Goal: Information Seeking & Learning: Learn about a topic

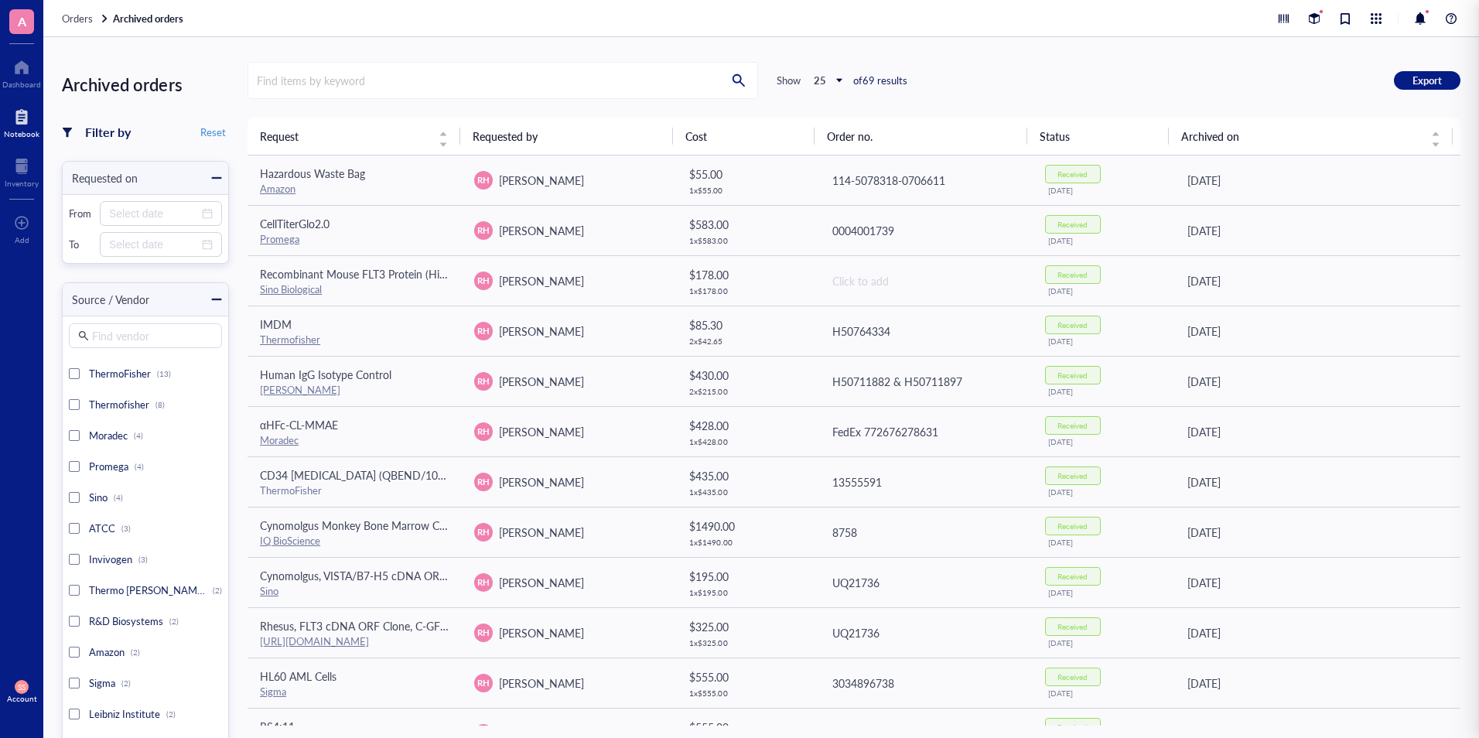
click at [29, 121] on div at bounding box center [22, 116] width 36 height 25
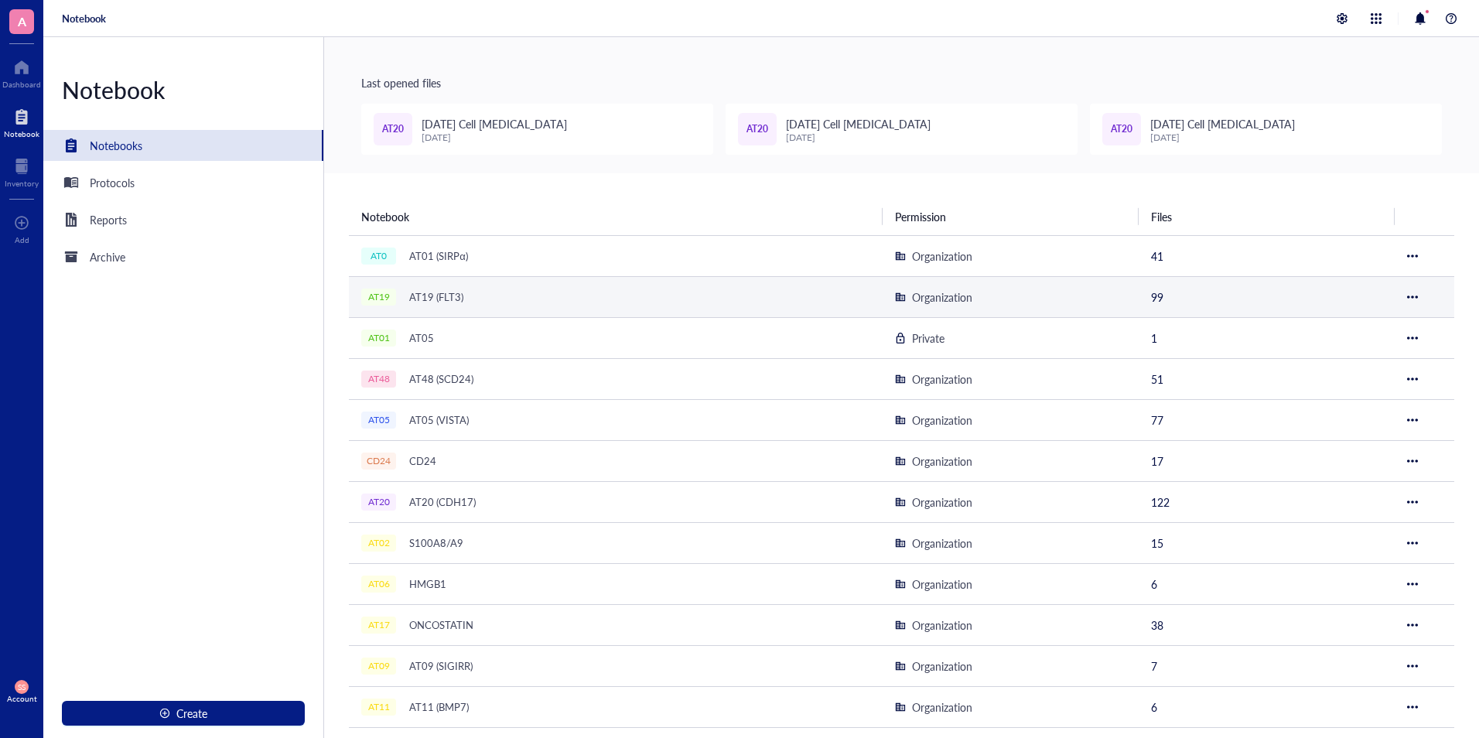
click at [436, 289] on div "AT19 (FLT3)" at bounding box center [436, 297] width 68 height 22
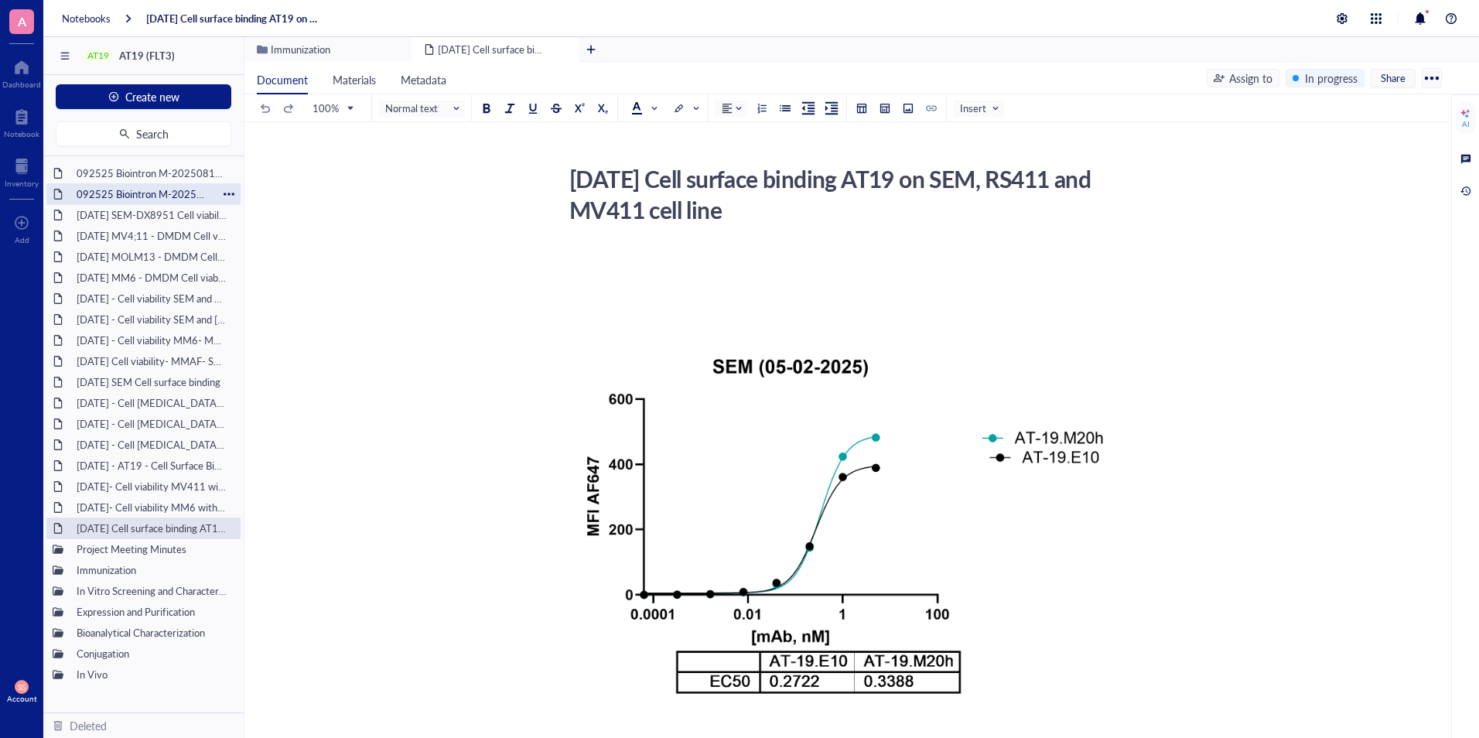
click at [102, 199] on div "092525 Biointron M-202508132759" at bounding box center [144, 194] width 148 height 22
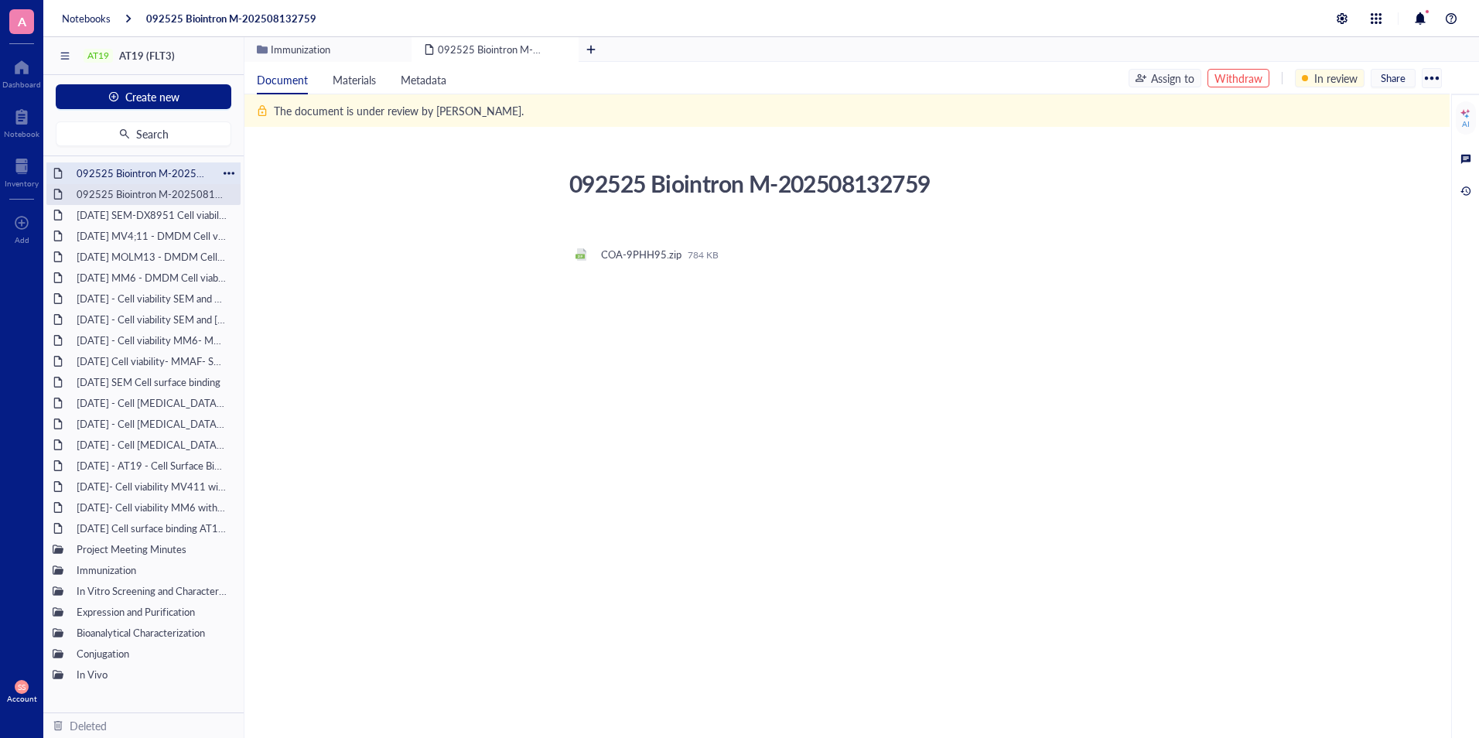
click at [102, 173] on div "092525 Biointron M-202508133026" at bounding box center [144, 173] width 148 height 22
click at [114, 221] on div "[DATE] SEM-DX8951 Cell viability" at bounding box center [144, 215] width 148 height 22
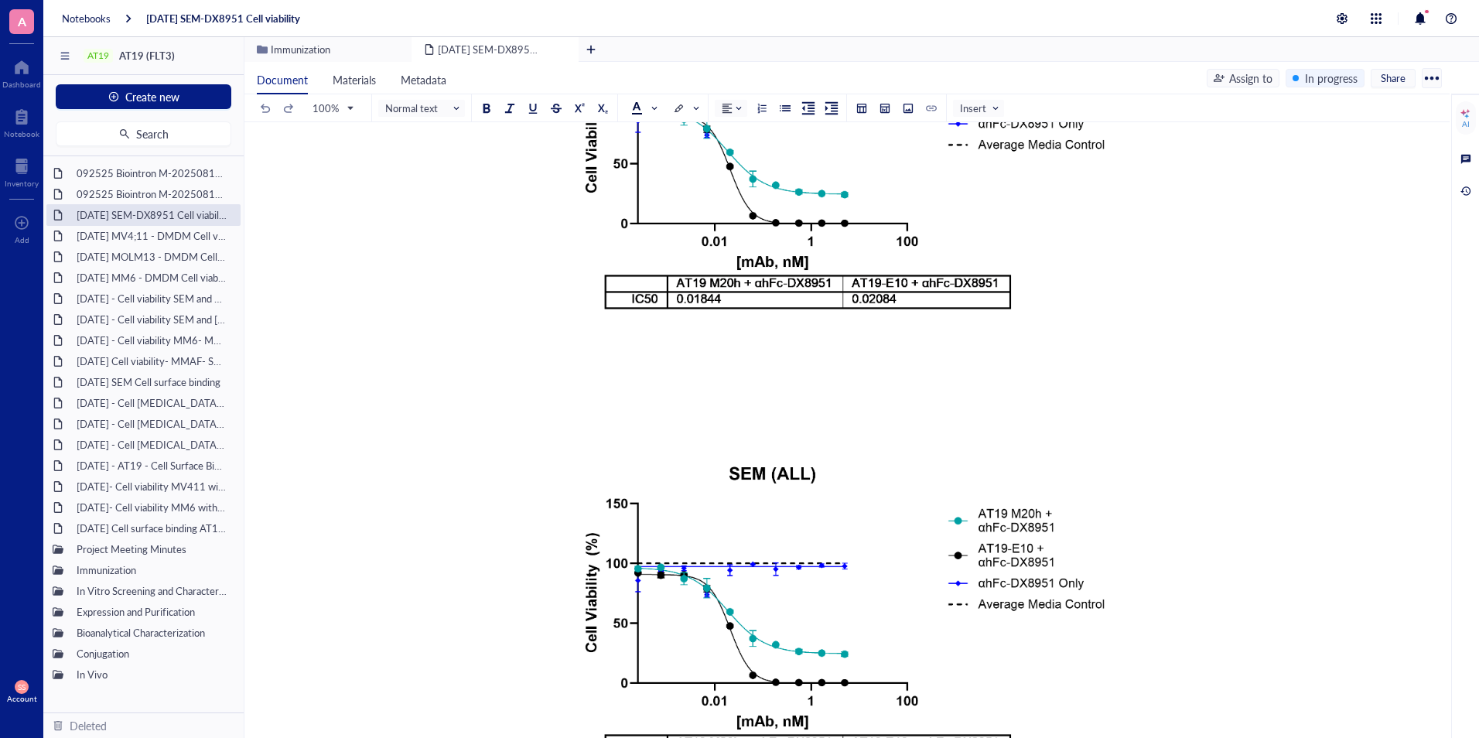
scroll to position [6258, 0]
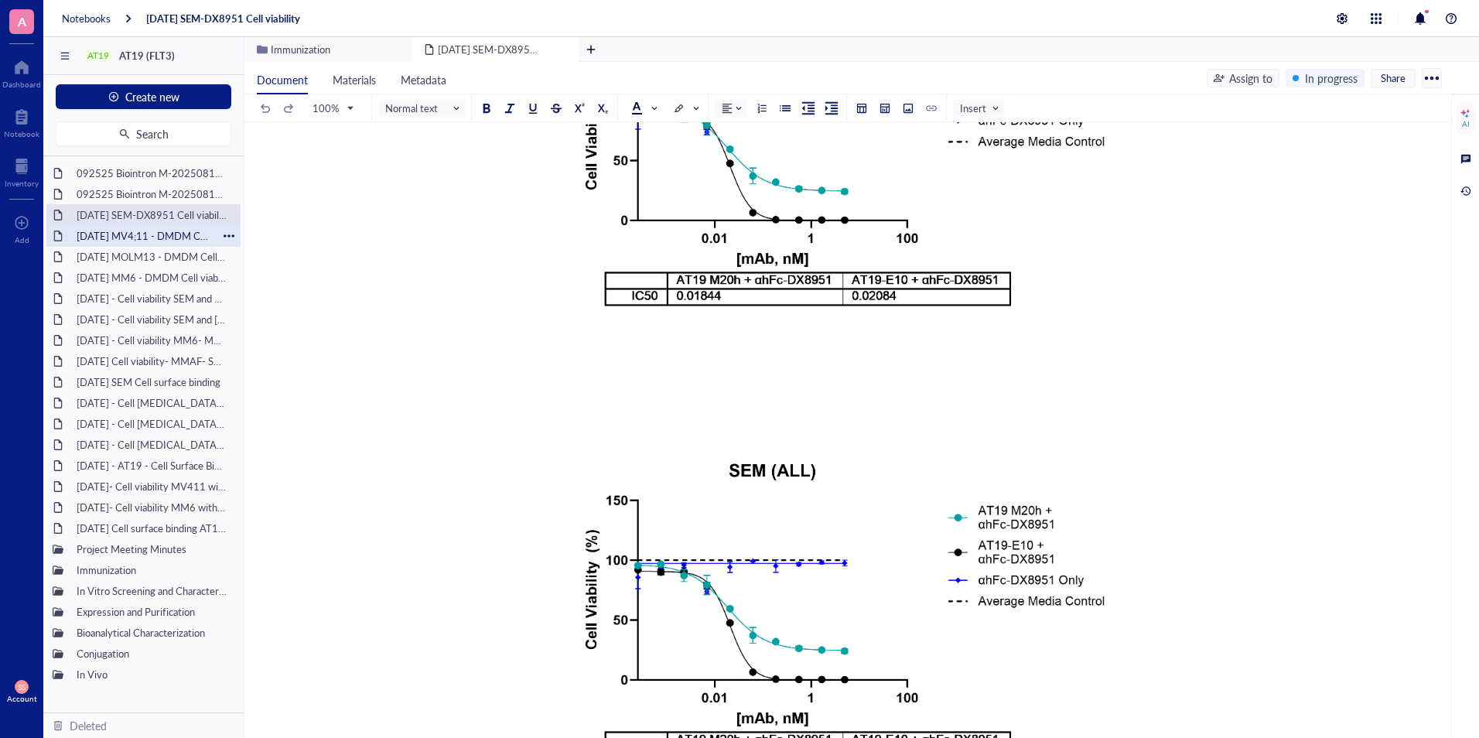
click at [113, 237] on div "[DATE] MV4;11 - DMDM Cell viability" at bounding box center [144, 236] width 148 height 22
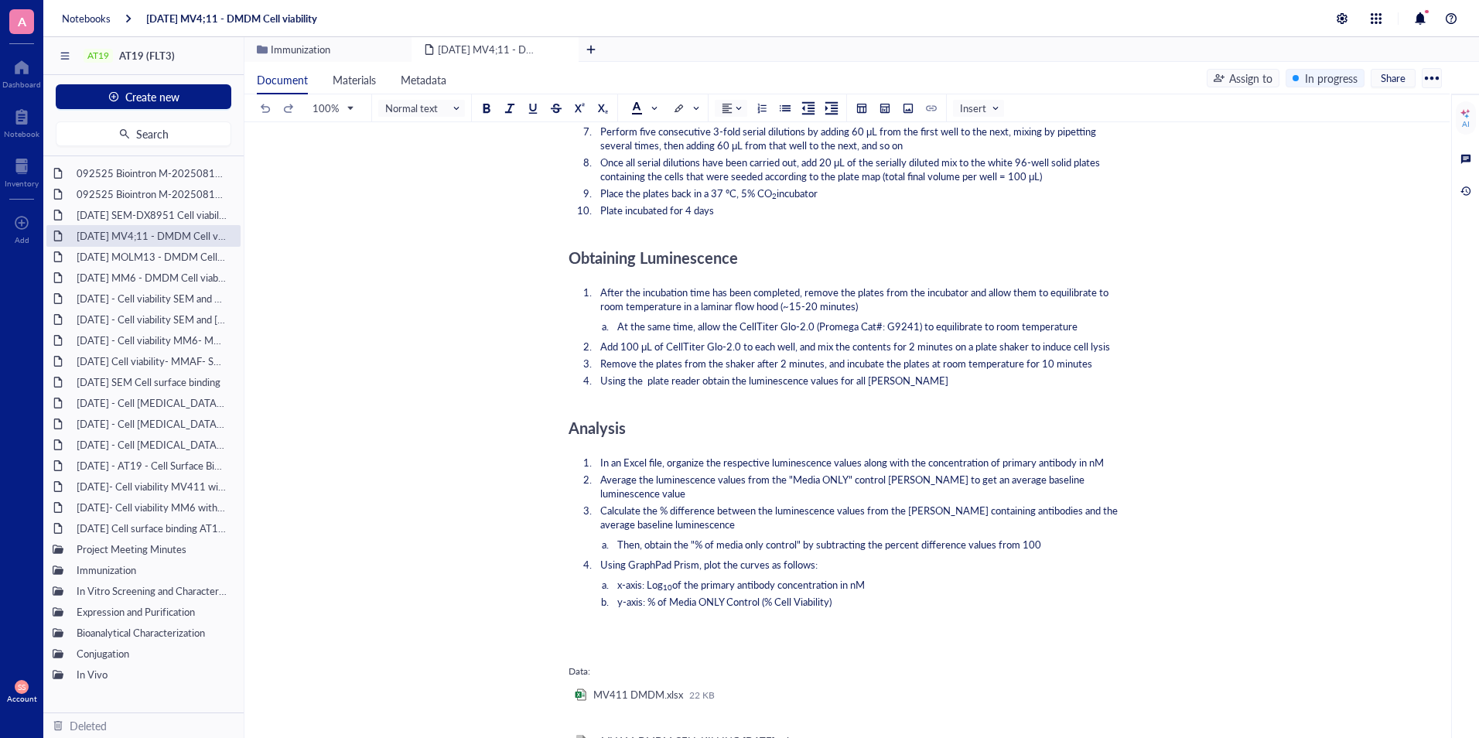
scroll to position [1192, 0]
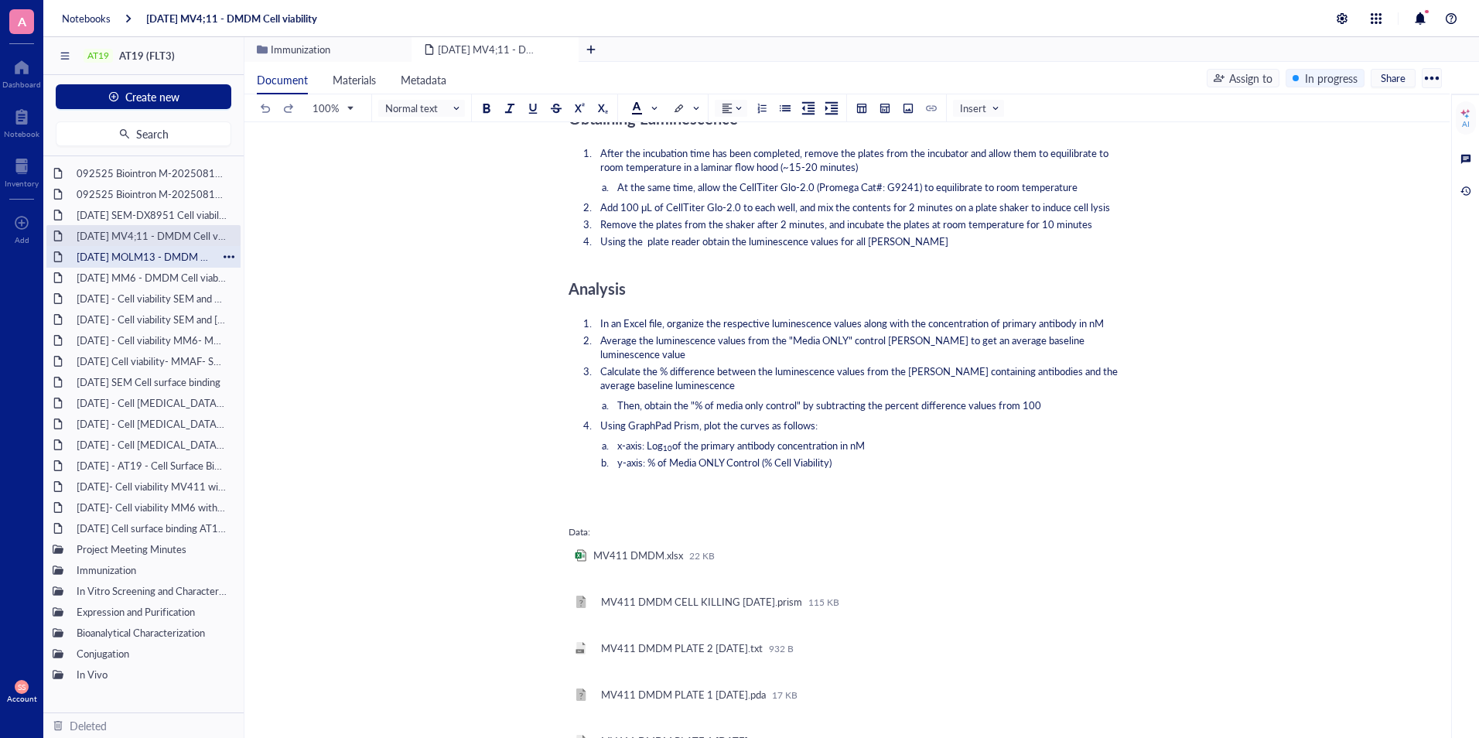
click at [141, 265] on div "[DATE] MOLM13 - DMDM Cell viability" at bounding box center [144, 257] width 148 height 22
